Goal: Transaction & Acquisition: Book appointment/travel/reservation

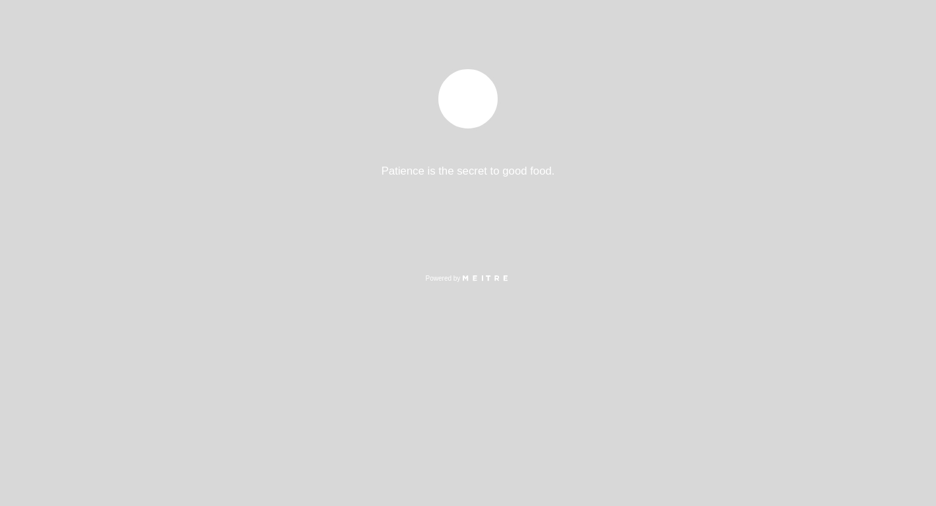
select select "es"
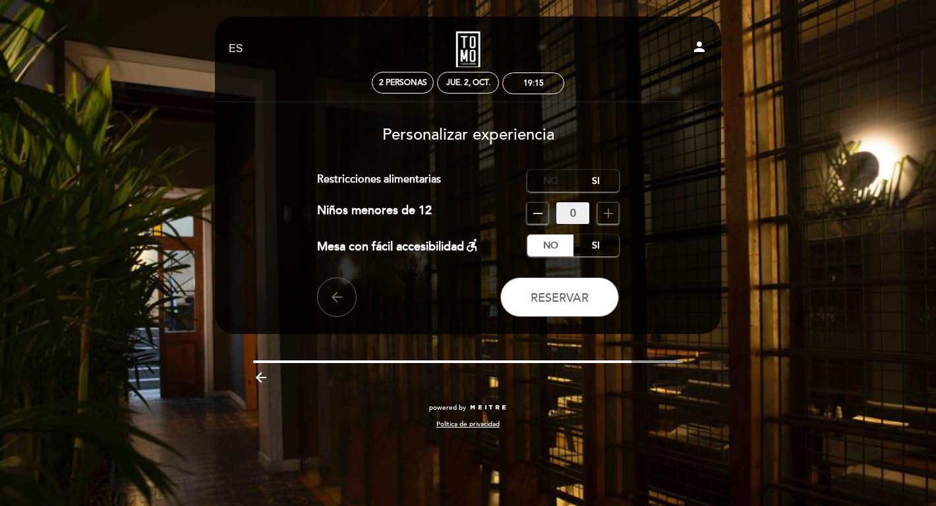
click at [555, 177] on label "No" at bounding box center [551, 181] width 46 height 22
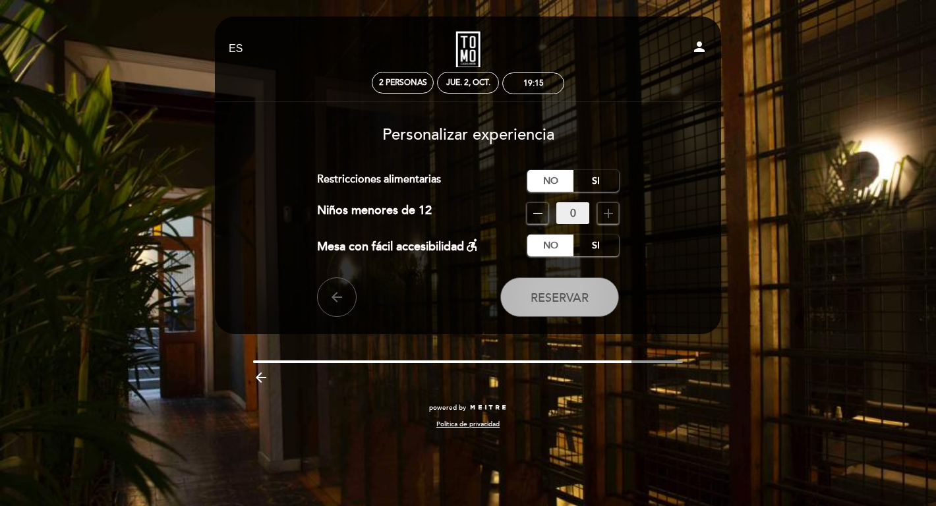
click at [562, 303] on span "Reservar" at bounding box center [560, 298] width 58 height 15
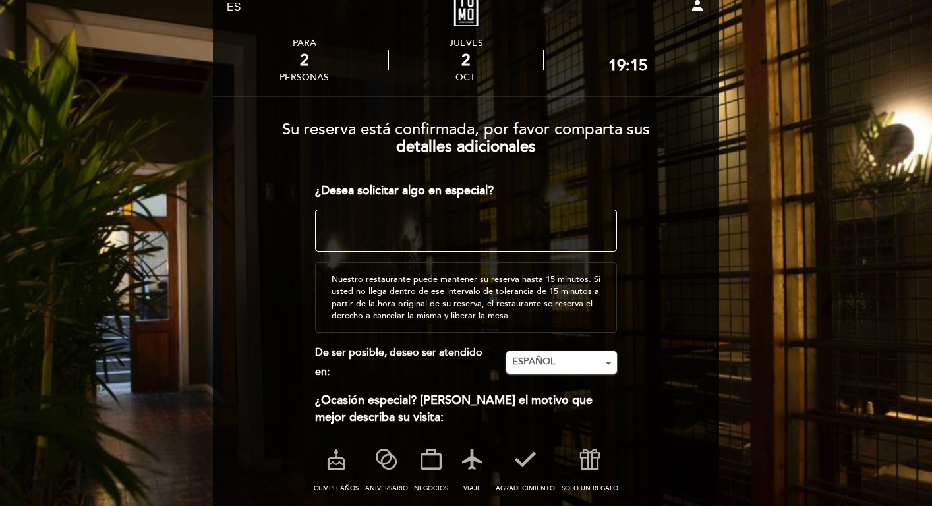
scroll to position [55, 0]
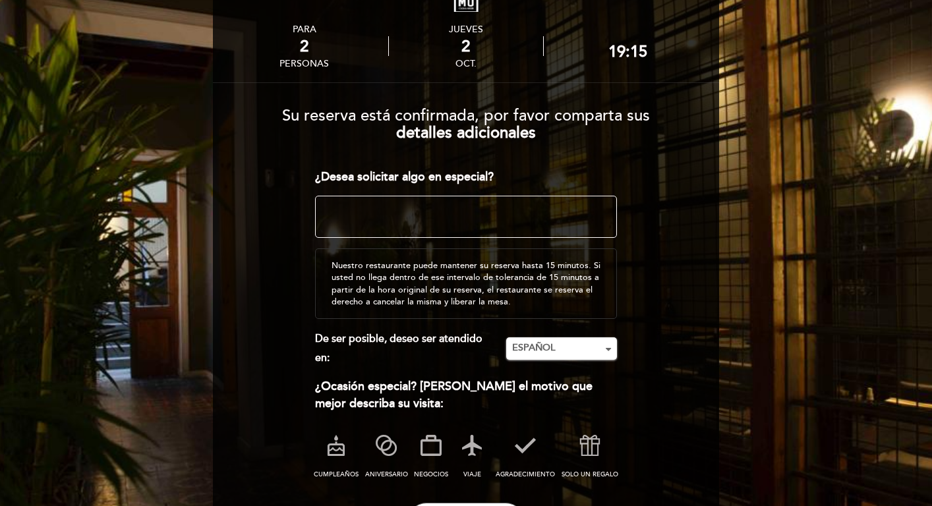
click at [598, 220] on textarea at bounding box center [466, 217] width 303 height 42
type textarea "c"
click at [544, 202] on textarea at bounding box center [466, 217] width 303 height 42
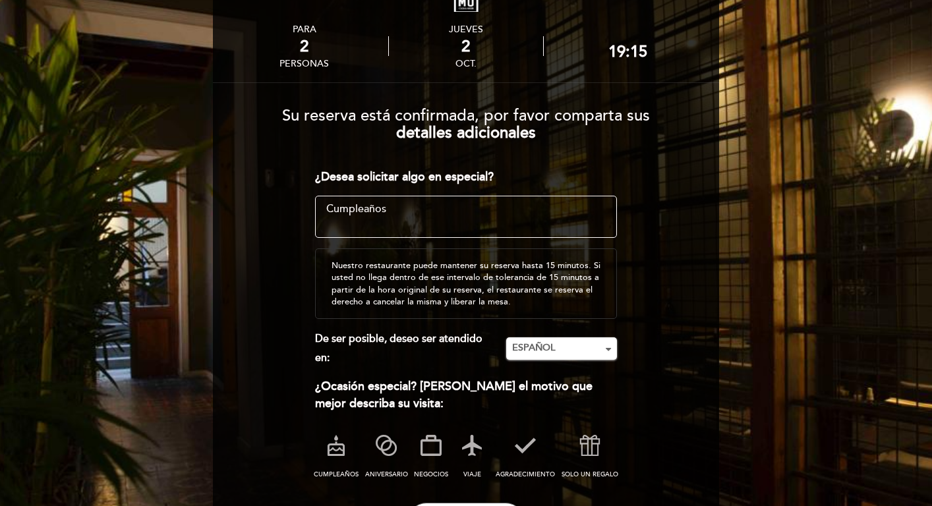
click at [544, 202] on textarea at bounding box center [466, 217] width 303 height 42
drag, startPoint x: 493, startPoint y: 207, endPoint x: 321, endPoint y: 209, distance: 171.5
click at [321, 209] on textarea at bounding box center [466, 217] width 303 height 42
click at [336, 209] on textarea at bounding box center [466, 217] width 303 height 42
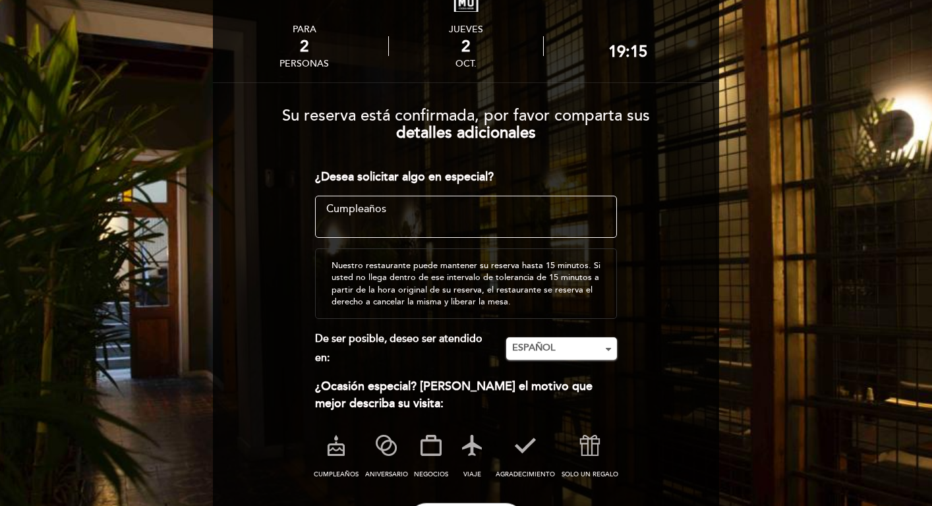
click at [336, 209] on textarea at bounding box center [466, 217] width 303 height 42
click at [337, 209] on textarea at bounding box center [466, 217] width 303 height 42
click at [391, 207] on textarea at bounding box center [466, 217] width 303 height 42
type textarea "C"
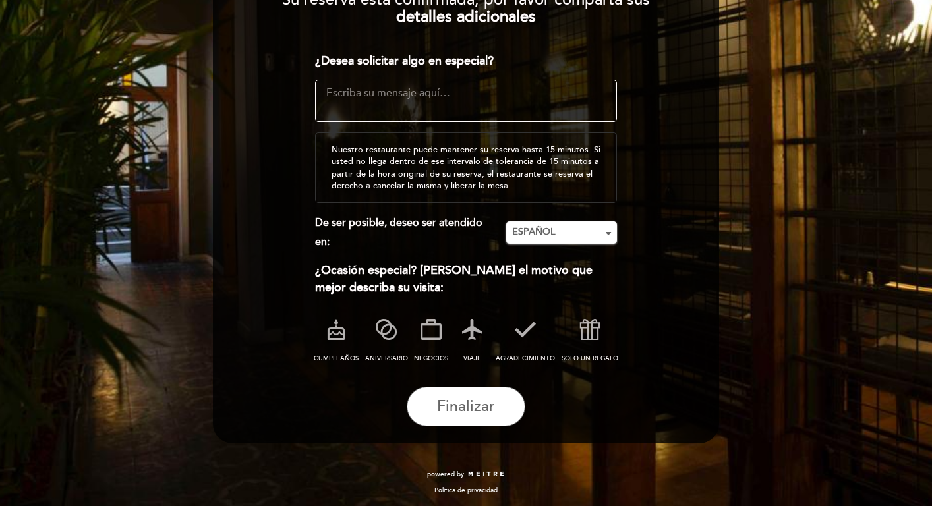
scroll to position [173, 0]
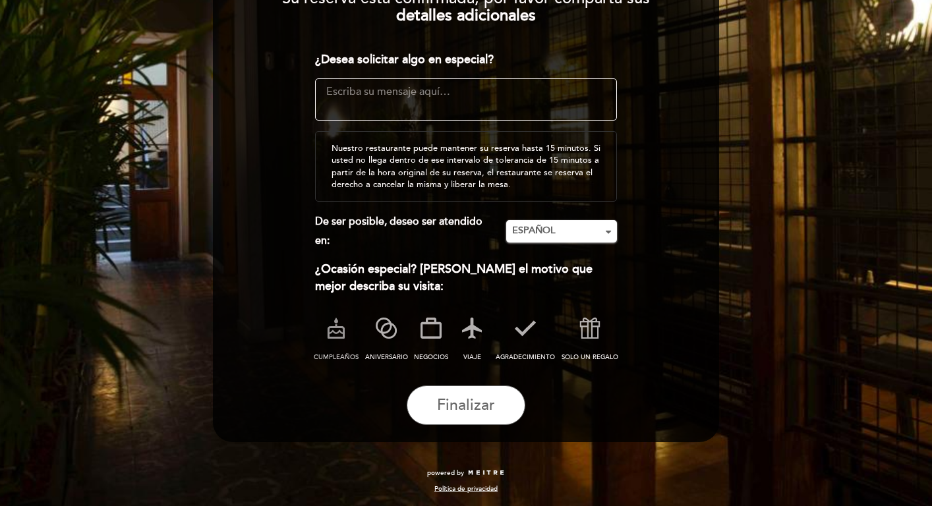
click at [332, 331] on icon at bounding box center [336, 328] width 34 height 34
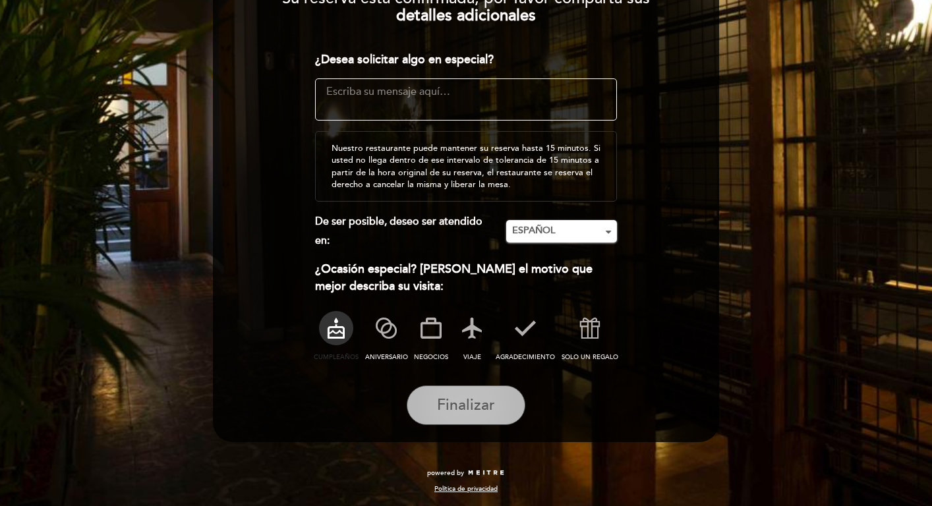
click at [490, 396] on span "Finalizar" at bounding box center [466, 405] width 58 height 18
